Goal: Transaction & Acquisition: Purchase product/service

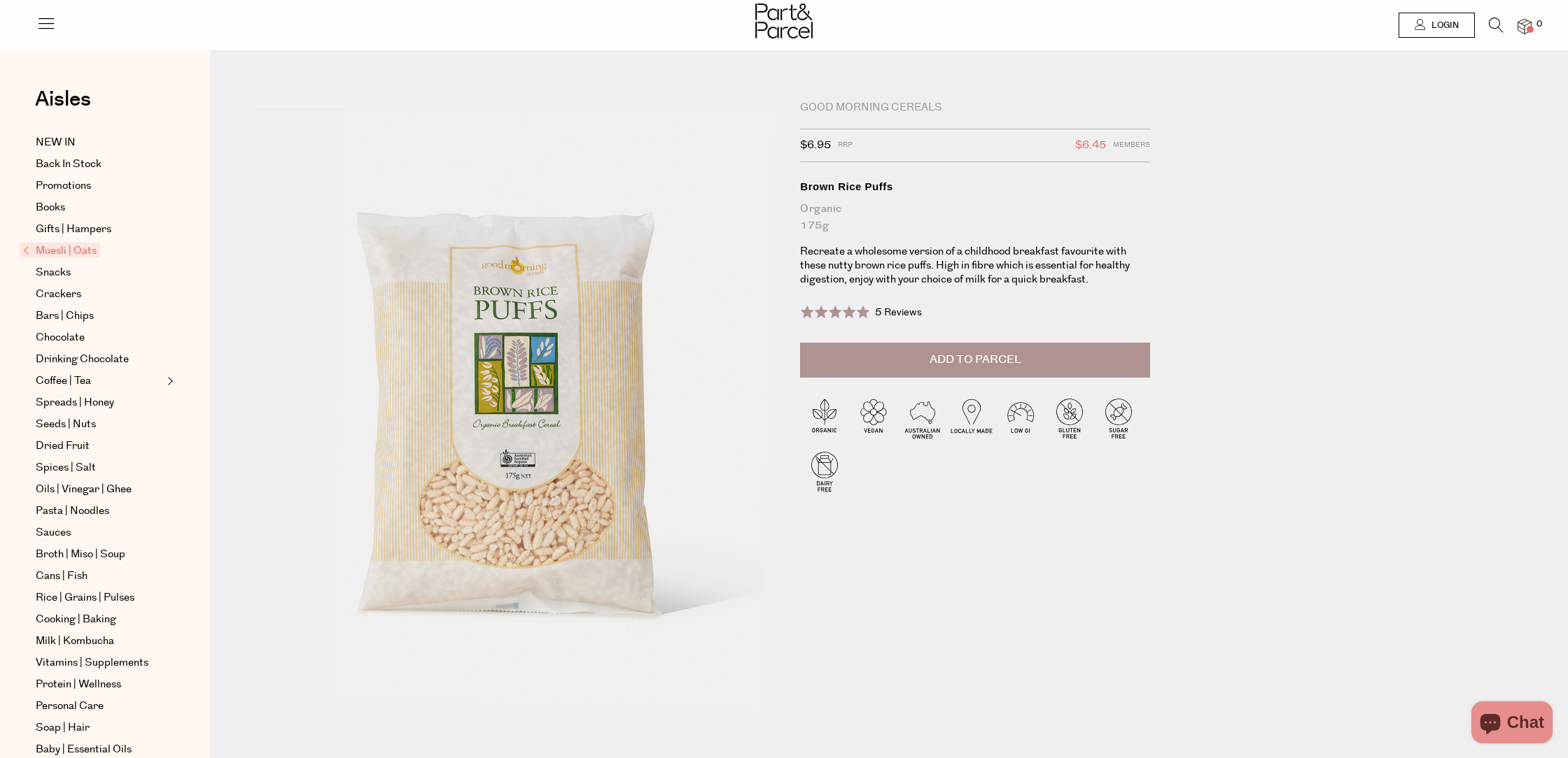
scroll to position [3, 0]
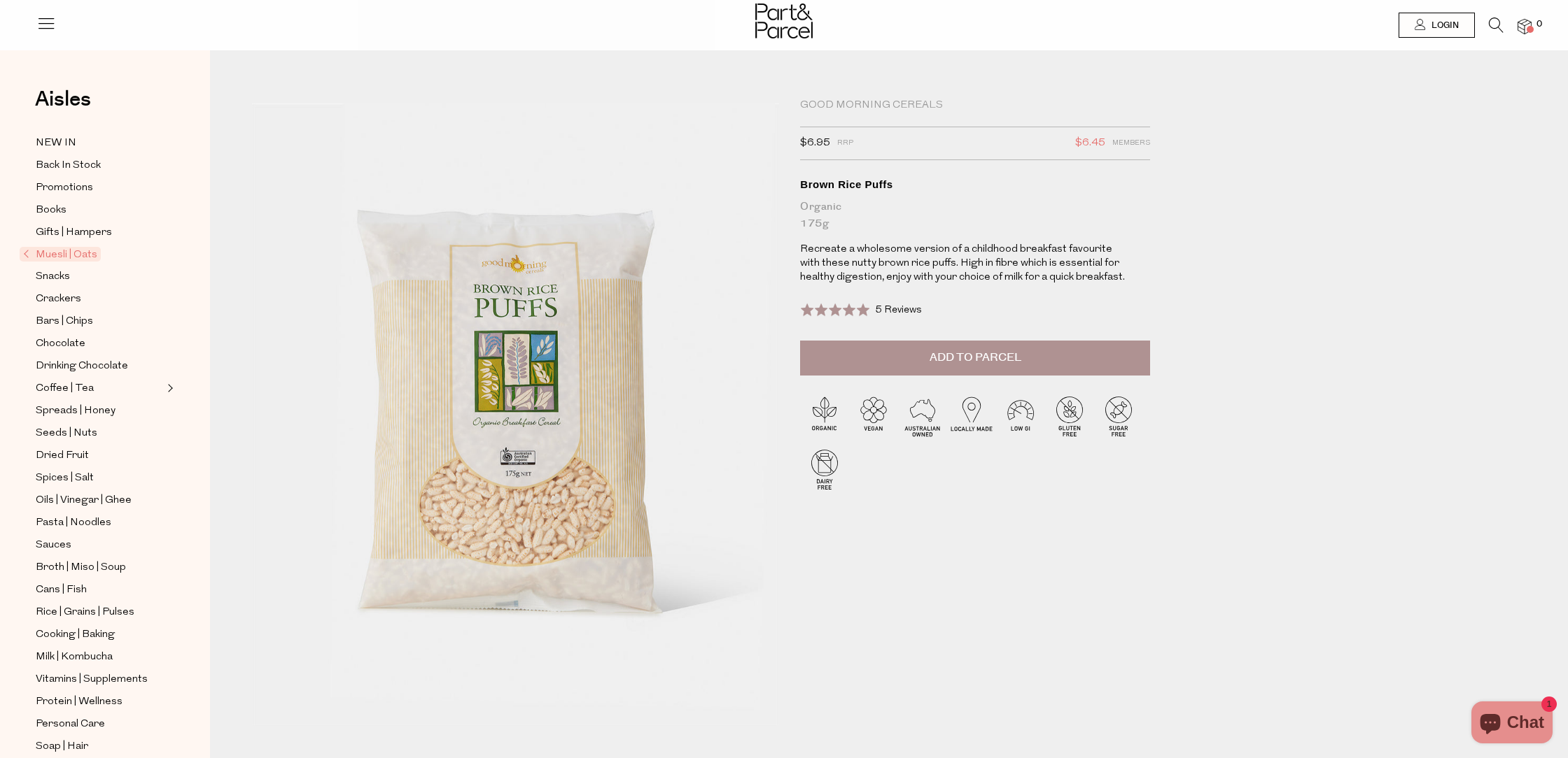
click at [993, 359] on span "Add to Parcel" at bounding box center [975, 357] width 92 height 16
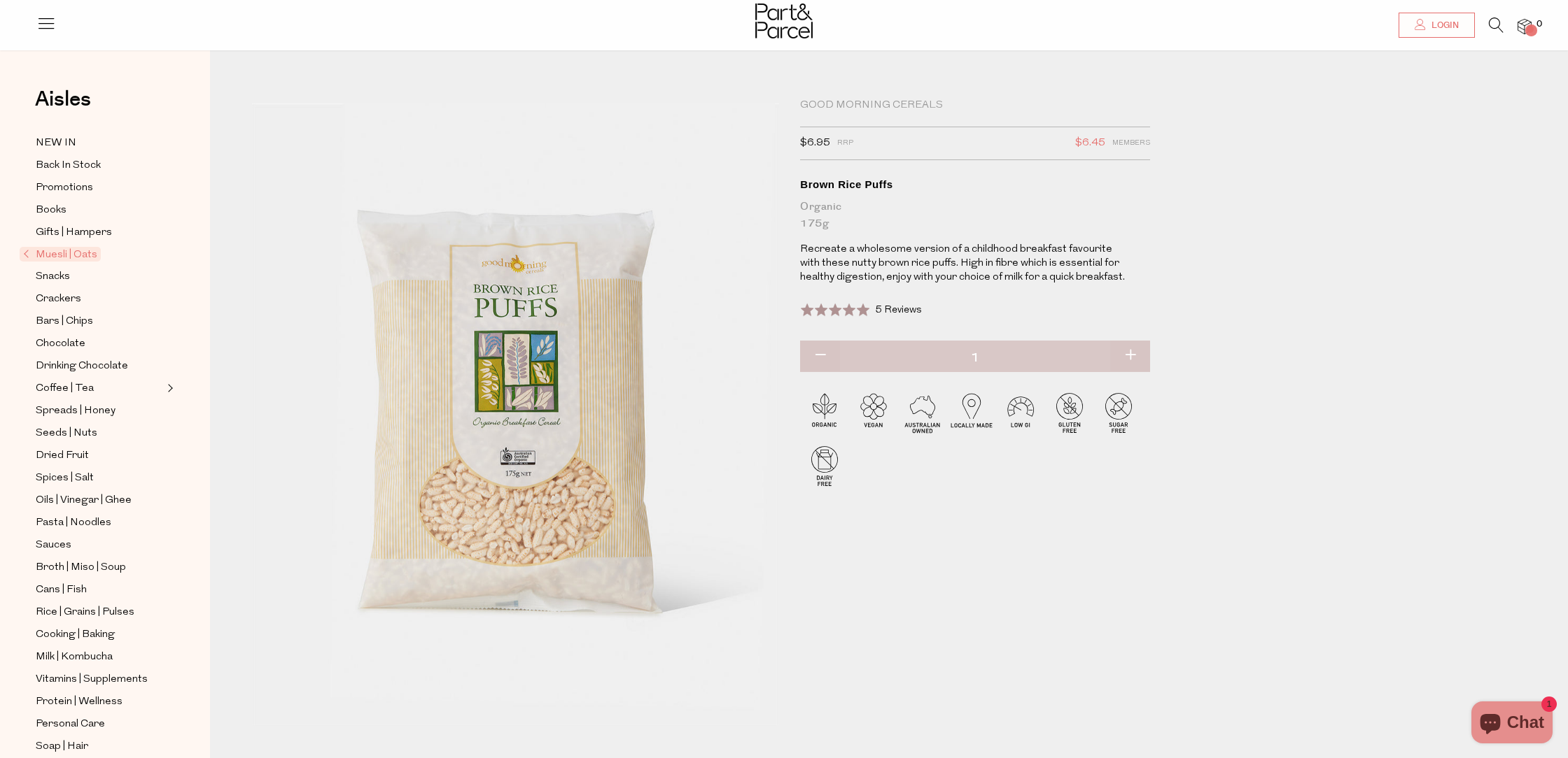
scroll to position [4, 0]
click at [49, 276] on span "Snacks" at bounding box center [53, 277] width 34 height 17
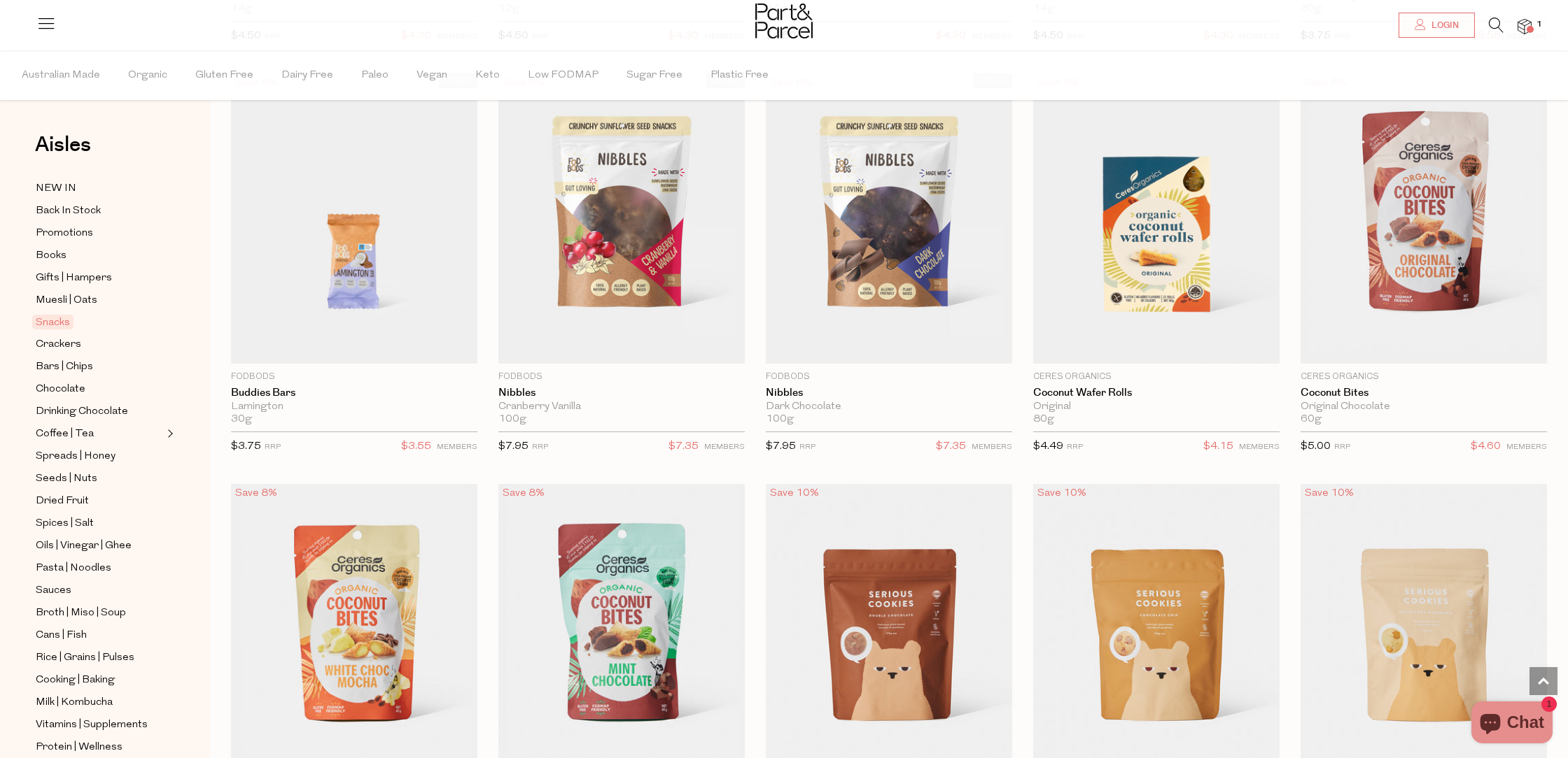
scroll to position [2168, 0]
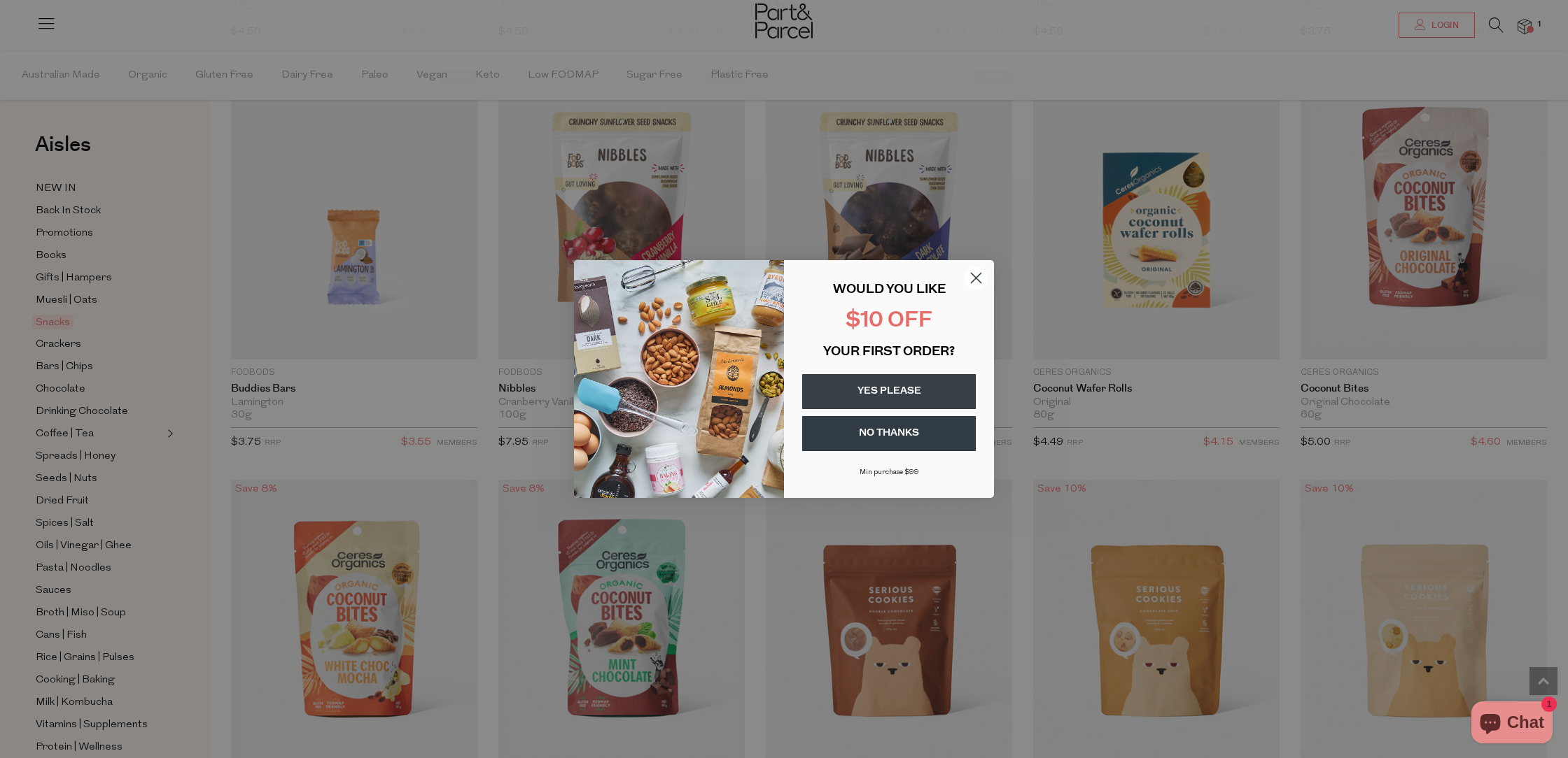
click at [979, 279] on circle "Close dialog" at bounding box center [976, 278] width 23 height 23
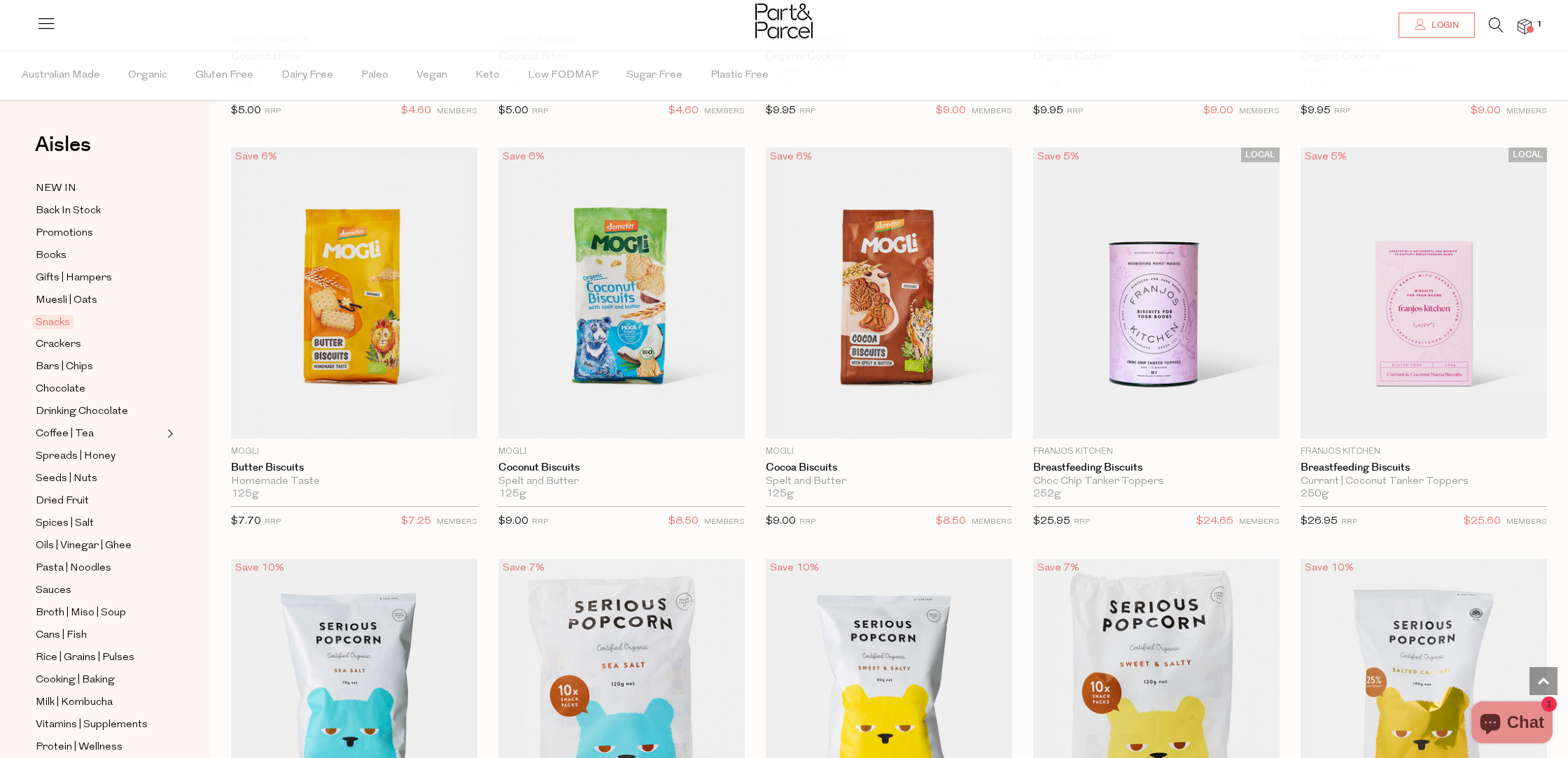
scroll to position [3264, 0]
